Goal: Transaction & Acquisition: Purchase product/service

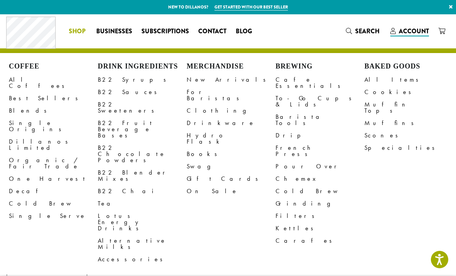
click at [113, 76] on link "B22 Syrups" at bounding box center [142, 79] width 89 height 12
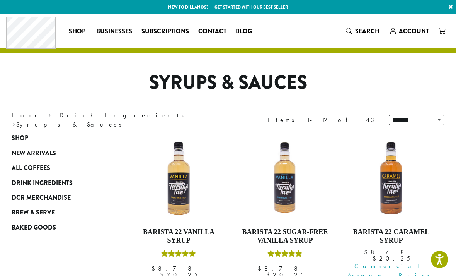
click at [187, 186] on img at bounding box center [178, 178] width 87 height 87
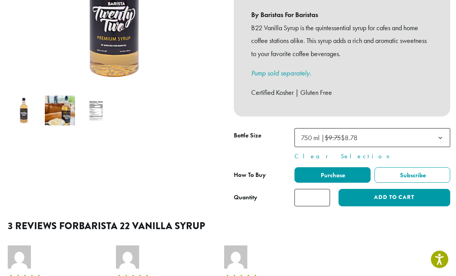
click at [415, 128] on span "750 ml | $9.75 $8.78" at bounding box center [373, 137] width 156 height 19
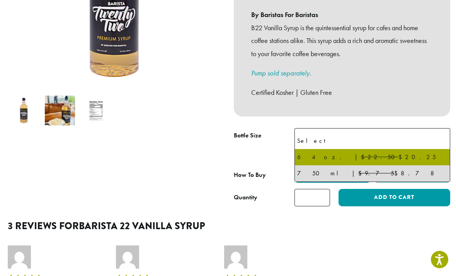
select select "*****"
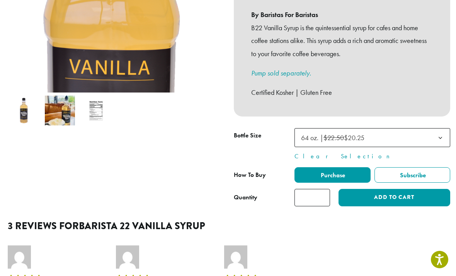
click at [319, 189] on input "*" at bounding box center [313, 197] width 36 height 17
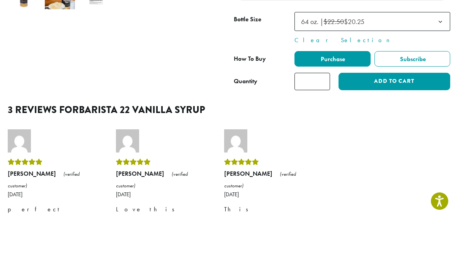
scroll to position [253, 0]
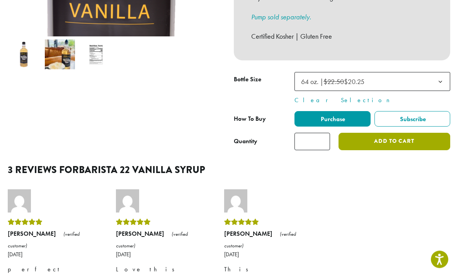
type input "*"
click at [412, 133] on button "Add to cart" at bounding box center [395, 141] width 112 height 17
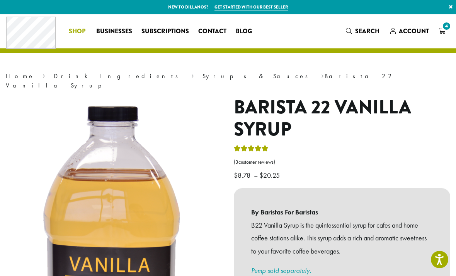
click at [78, 36] on span "Shop" at bounding box center [77, 32] width 17 height 10
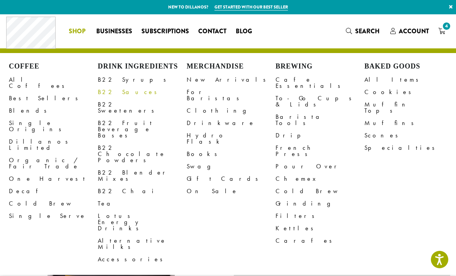
click at [118, 92] on link "B22 Sauces" at bounding box center [142, 92] width 89 height 12
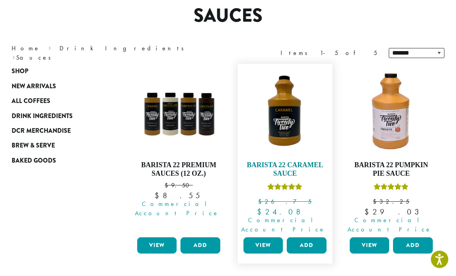
scroll to position [67, 0]
click at [290, 131] on img at bounding box center [285, 111] width 87 height 87
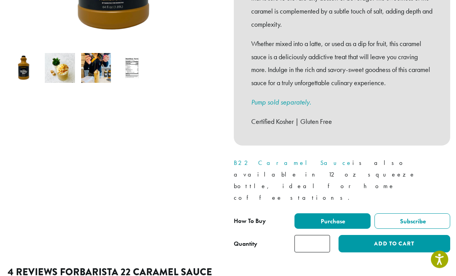
scroll to position [243, 0]
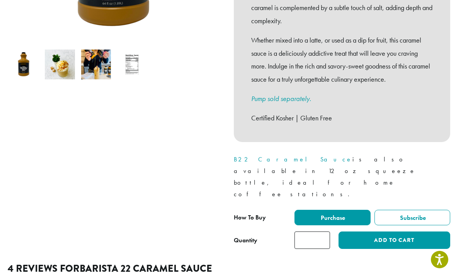
click at [313, 231] on input "*" at bounding box center [313, 239] width 36 height 17
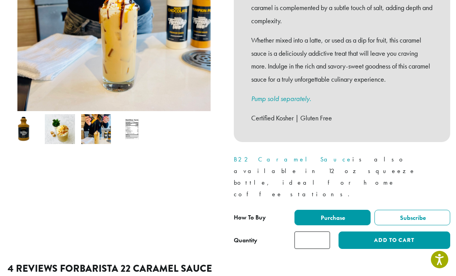
type input "*"
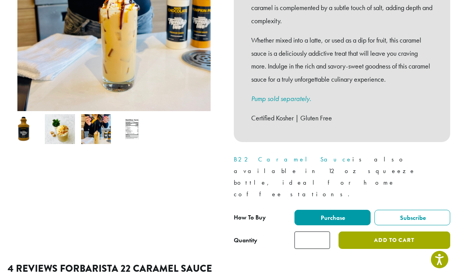
click at [405, 231] on button "Add to cart" at bounding box center [395, 239] width 112 height 17
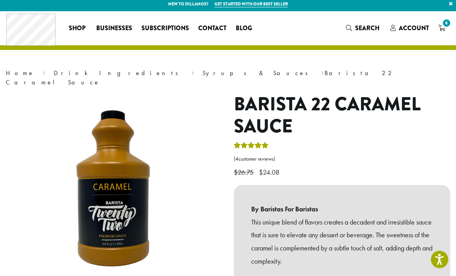
scroll to position [16, 0]
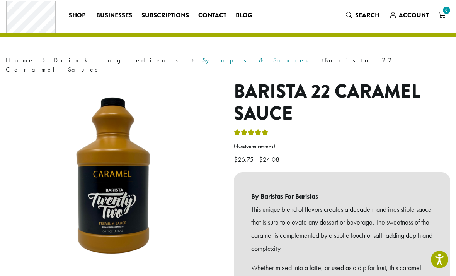
click at [203, 62] on link "Syrups & Sauces" at bounding box center [258, 60] width 111 height 8
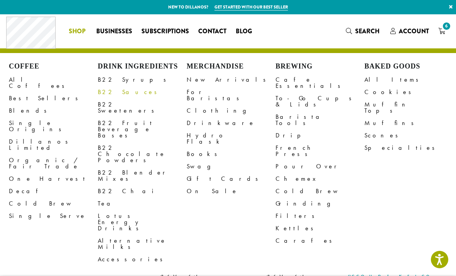
click at [119, 92] on link "B22 Sauces" at bounding box center [142, 92] width 89 height 12
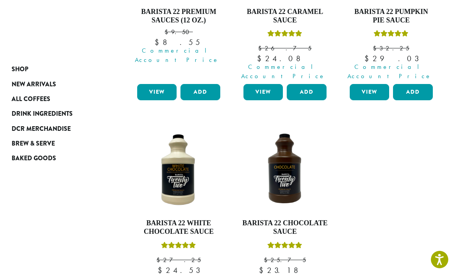
scroll to position [233, 0]
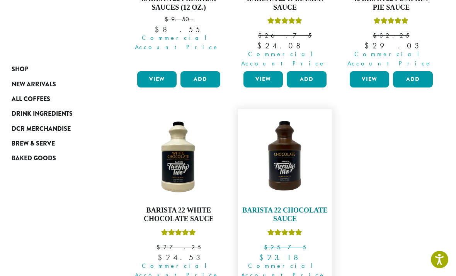
click at [318, 206] on h4 "Barista 22 Chocolate Sauce" at bounding box center [285, 214] width 87 height 17
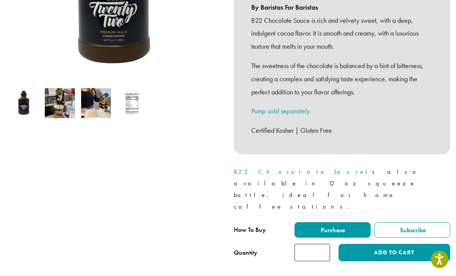
scroll to position [229, 0]
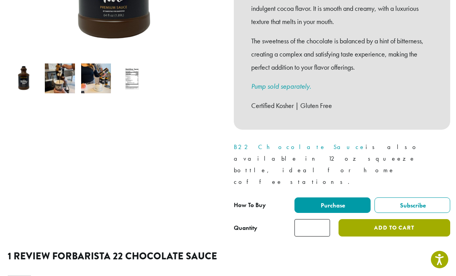
click at [413, 219] on button "Add to cart" at bounding box center [395, 227] width 112 height 17
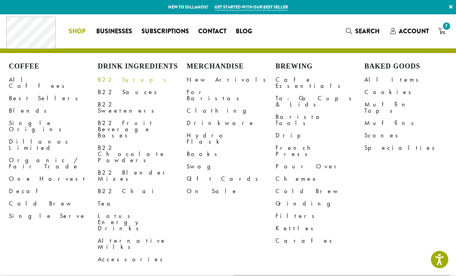
click at [120, 80] on link "B22 Syrups" at bounding box center [142, 79] width 89 height 12
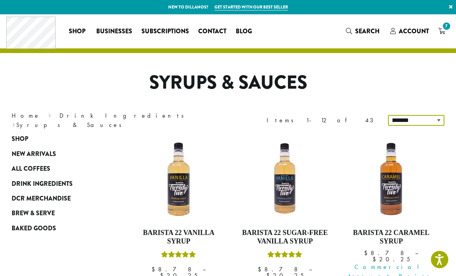
click at [424, 116] on select "**********" at bounding box center [416, 120] width 56 height 11
select select "*********"
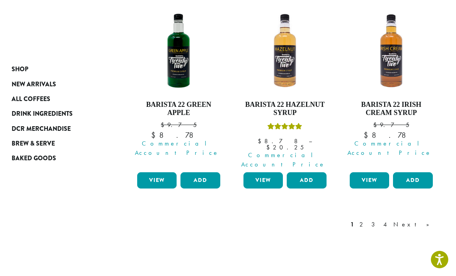
scroll to position [758, 0]
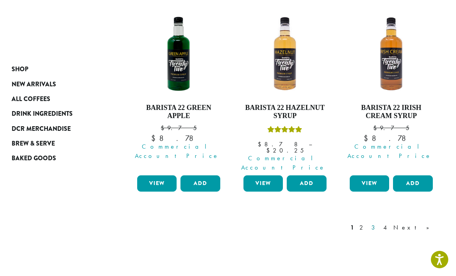
click at [380, 223] on link "3" at bounding box center [375, 227] width 10 height 9
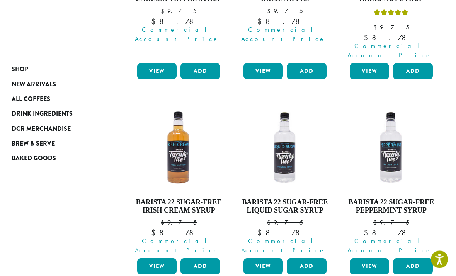
scroll to position [631, 0]
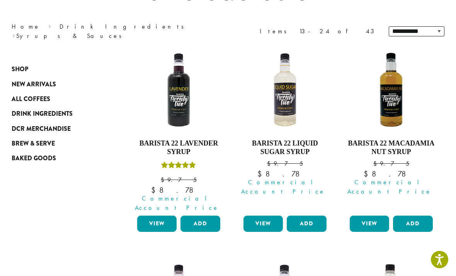
scroll to position [47, 0]
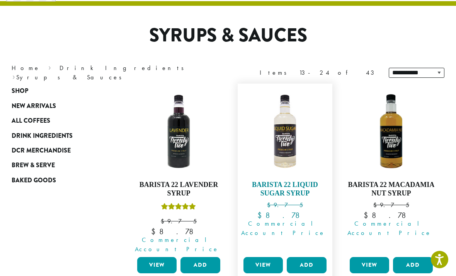
click at [287, 158] on img at bounding box center [285, 130] width 87 height 87
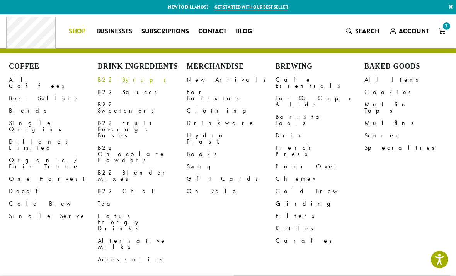
click at [118, 80] on link "B22 Syrups" at bounding box center [142, 79] width 89 height 12
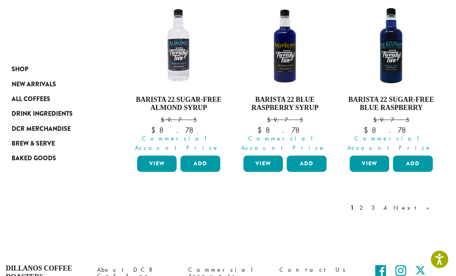
scroll to position [772, 0]
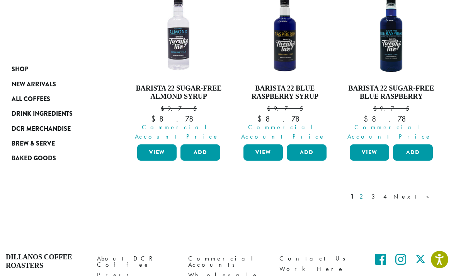
click at [368, 192] on link "2" at bounding box center [363, 196] width 10 height 9
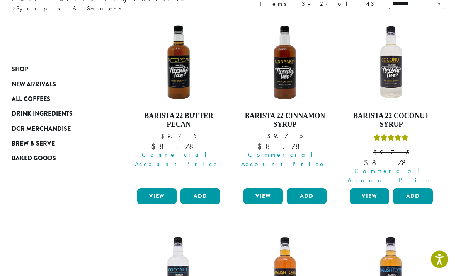
scroll to position [118, 0]
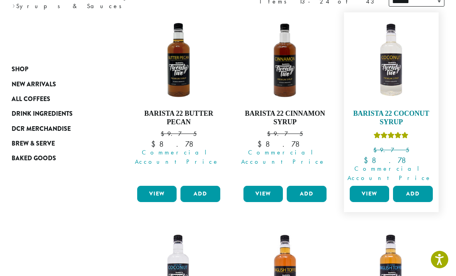
click at [397, 113] on h4 "Barista 22 Coconut Syrup" at bounding box center [391, 117] width 87 height 17
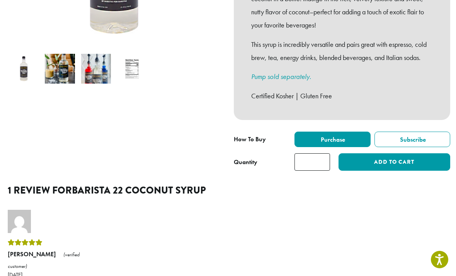
click at [320, 153] on input "*" at bounding box center [313, 161] width 36 height 17
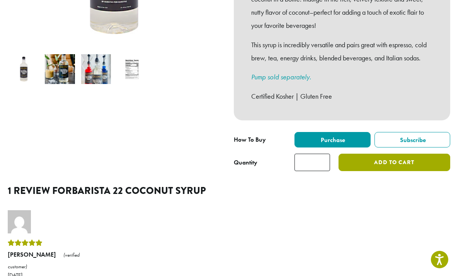
type input "*"
click at [415, 153] on button "Add to cart" at bounding box center [395, 161] width 112 height 17
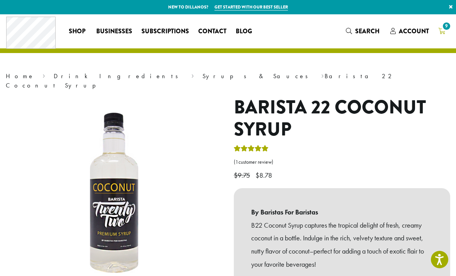
click at [442, 29] on icon "9" at bounding box center [441, 31] width 7 height 6
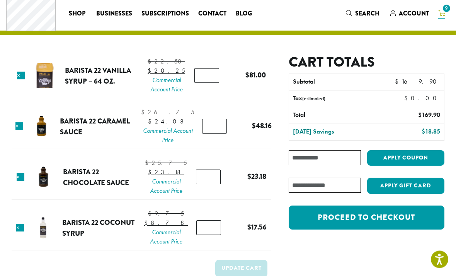
scroll to position [22, 0]
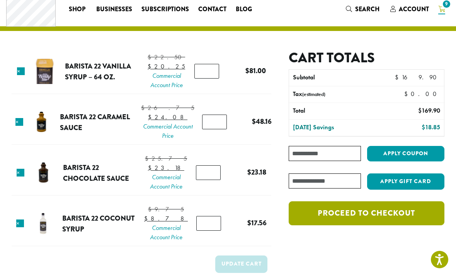
click at [404, 213] on link "Proceed to checkout" at bounding box center [367, 213] width 156 height 24
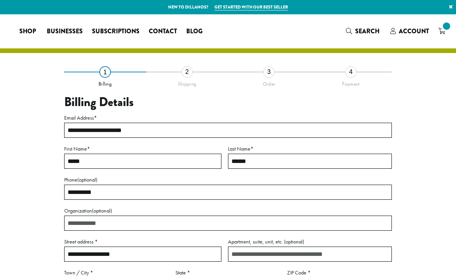
select select "**"
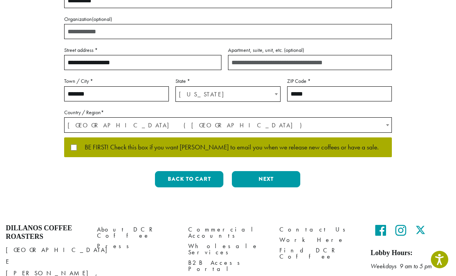
scroll to position [192, 0]
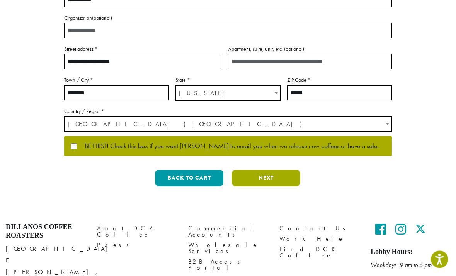
click at [280, 178] on button "Next" at bounding box center [266, 178] width 68 height 16
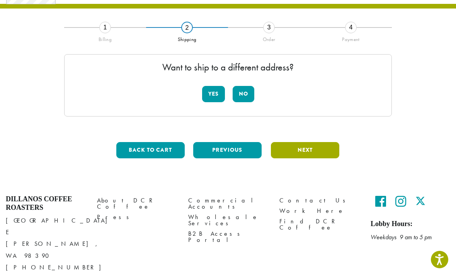
scroll to position [32, 0]
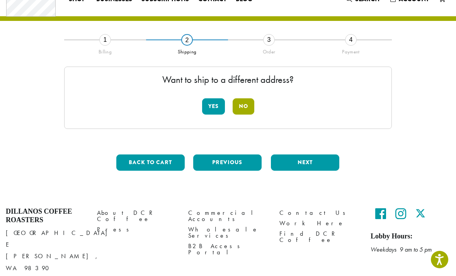
click at [247, 103] on button "No" at bounding box center [244, 106] width 22 height 16
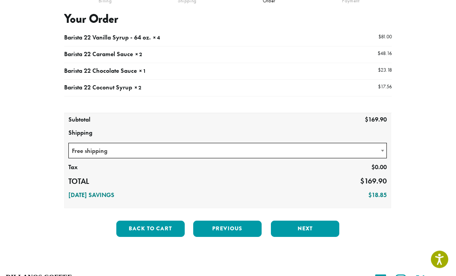
scroll to position [83, 0]
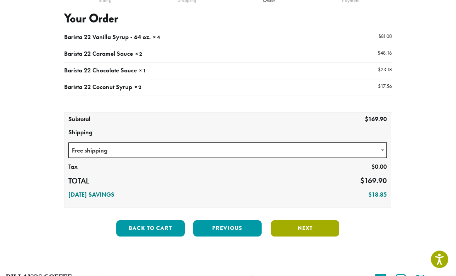
click at [305, 228] on button "Next" at bounding box center [305, 228] width 68 height 16
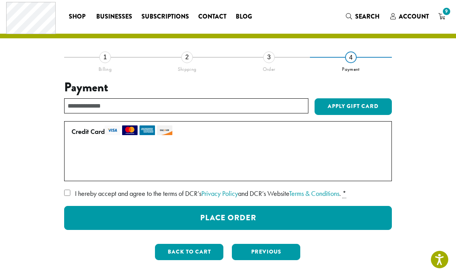
scroll to position [14, 0]
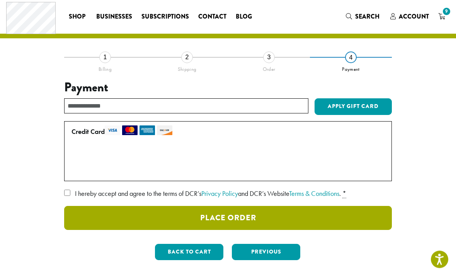
click at [355, 217] on button "Place Order" at bounding box center [228, 218] width 328 height 24
